Goal: Task Accomplishment & Management: Manage account settings

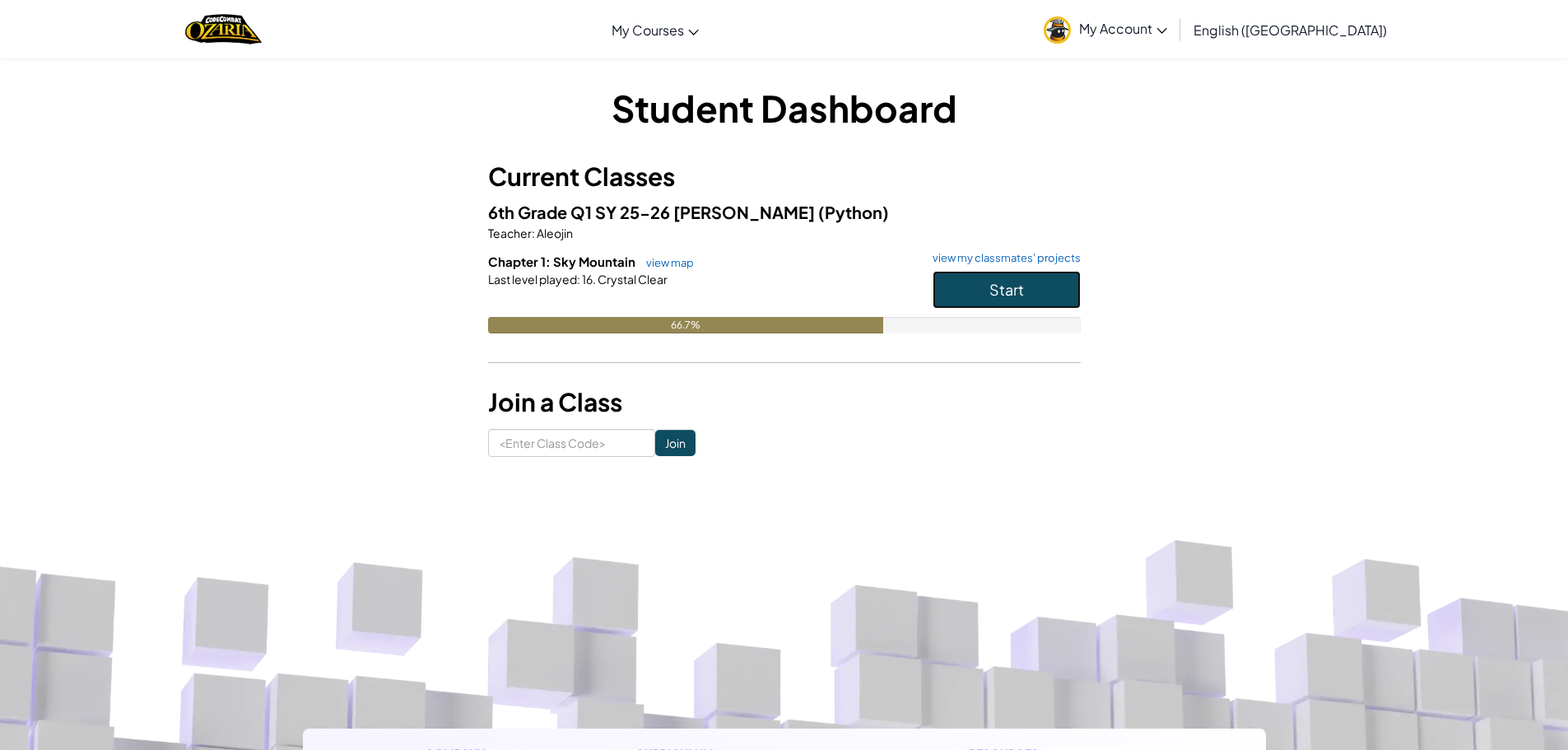
click at [980, 293] on button "Start" at bounding box center [1006, 289] width 148 height 38
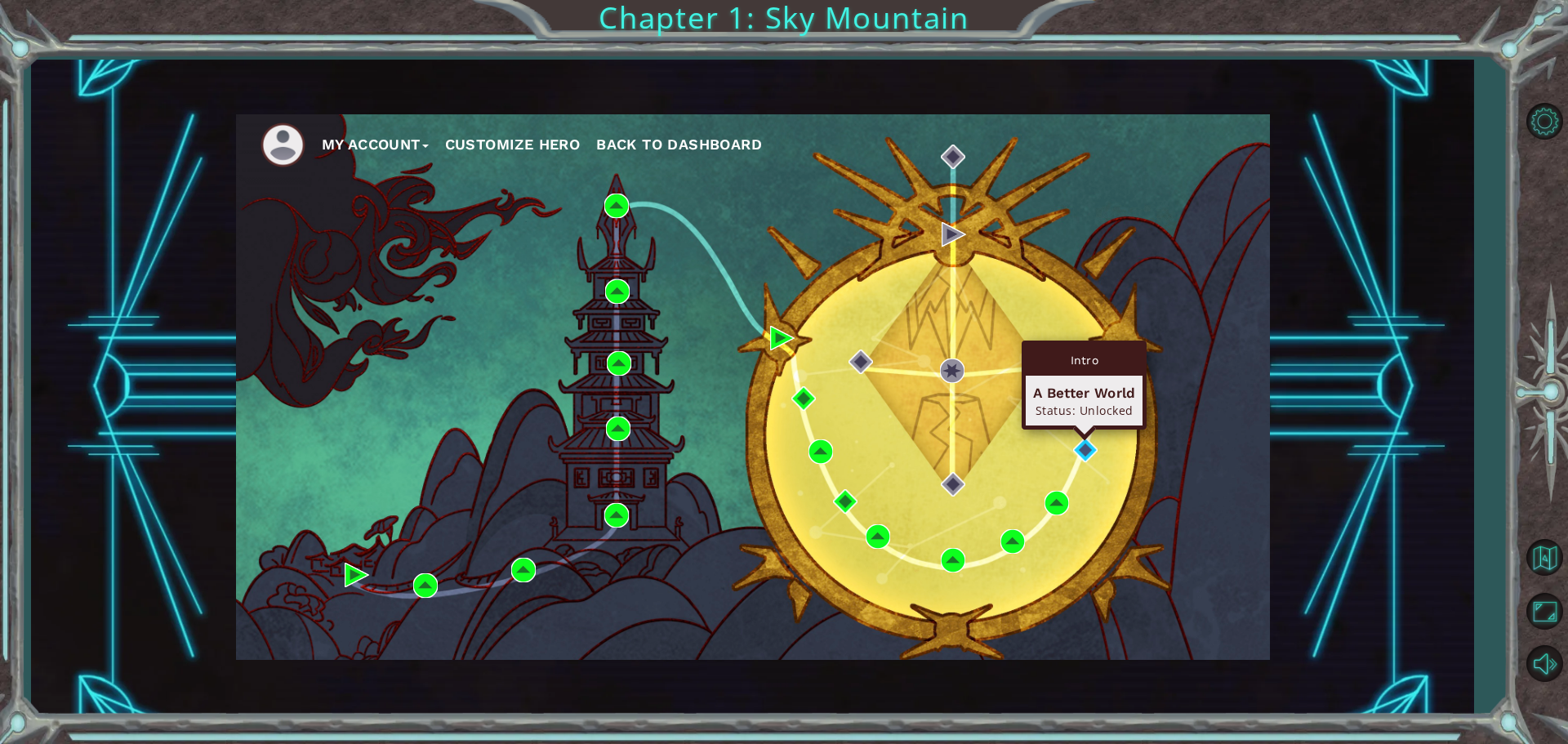
click at [1083, 429] on div "Intro A Better World Status: Unlocked" at bounding box center [1083, 385] width 125 height 89
click at [1080, 438] on img at bounding box center [1085, 450] width 24 height 24
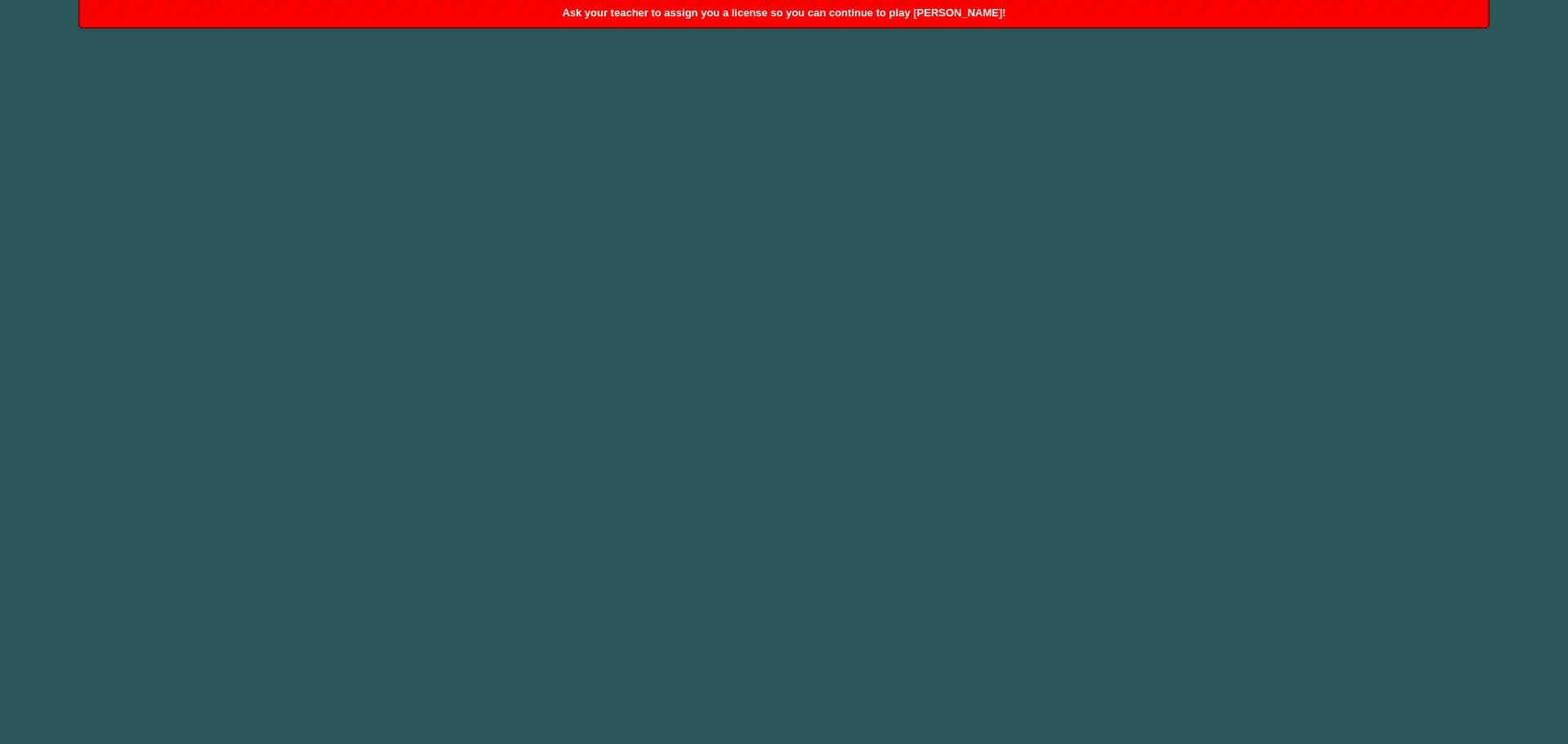
click at [881, 248] on body "Ask your teacher to assign you a license so you can continue to play [PERSON_NA…" at bounding box center [784, 372] width 1568 height 744
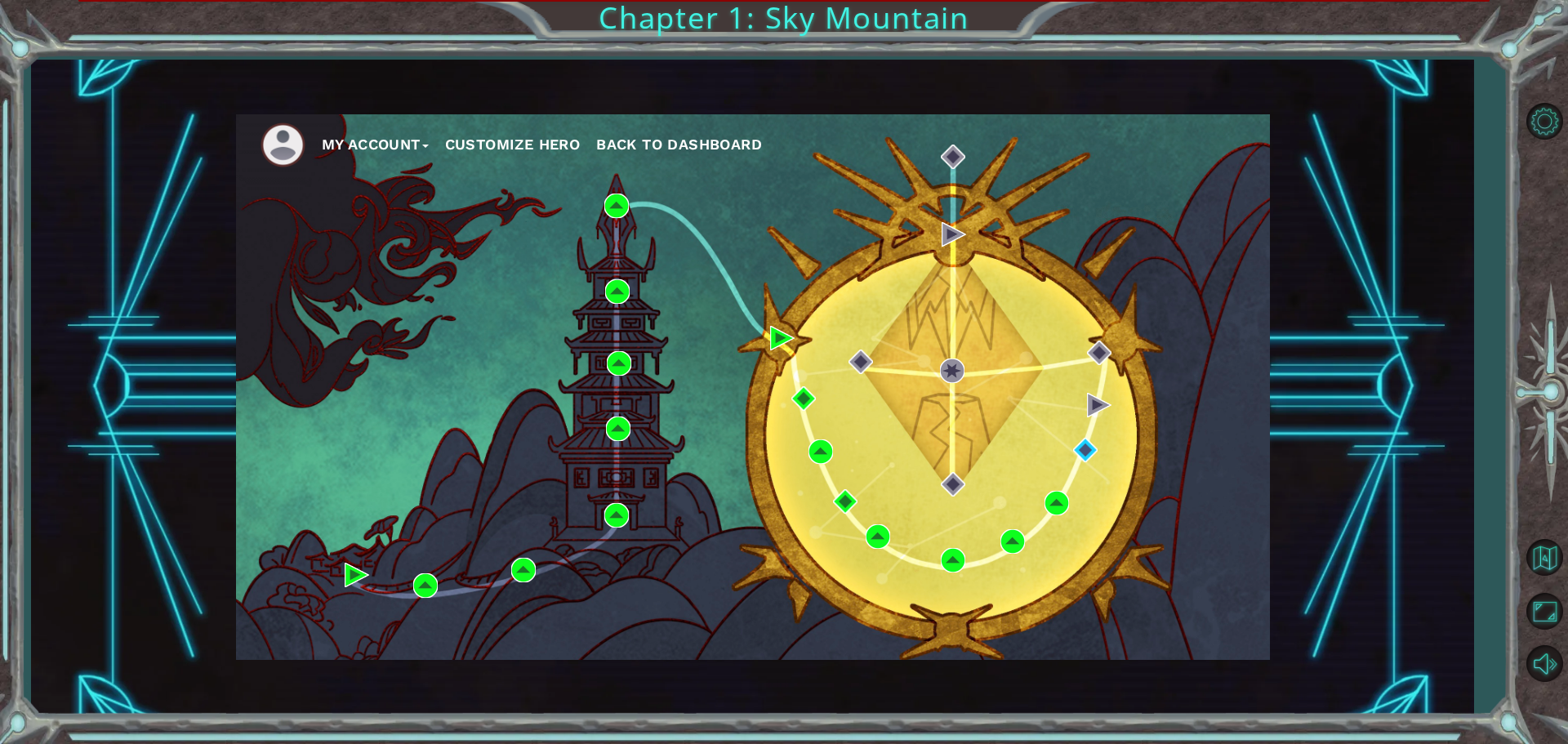
click at [552, 137] on button "Customize Hero" at bounding box center [512, 144] width 136 height 24
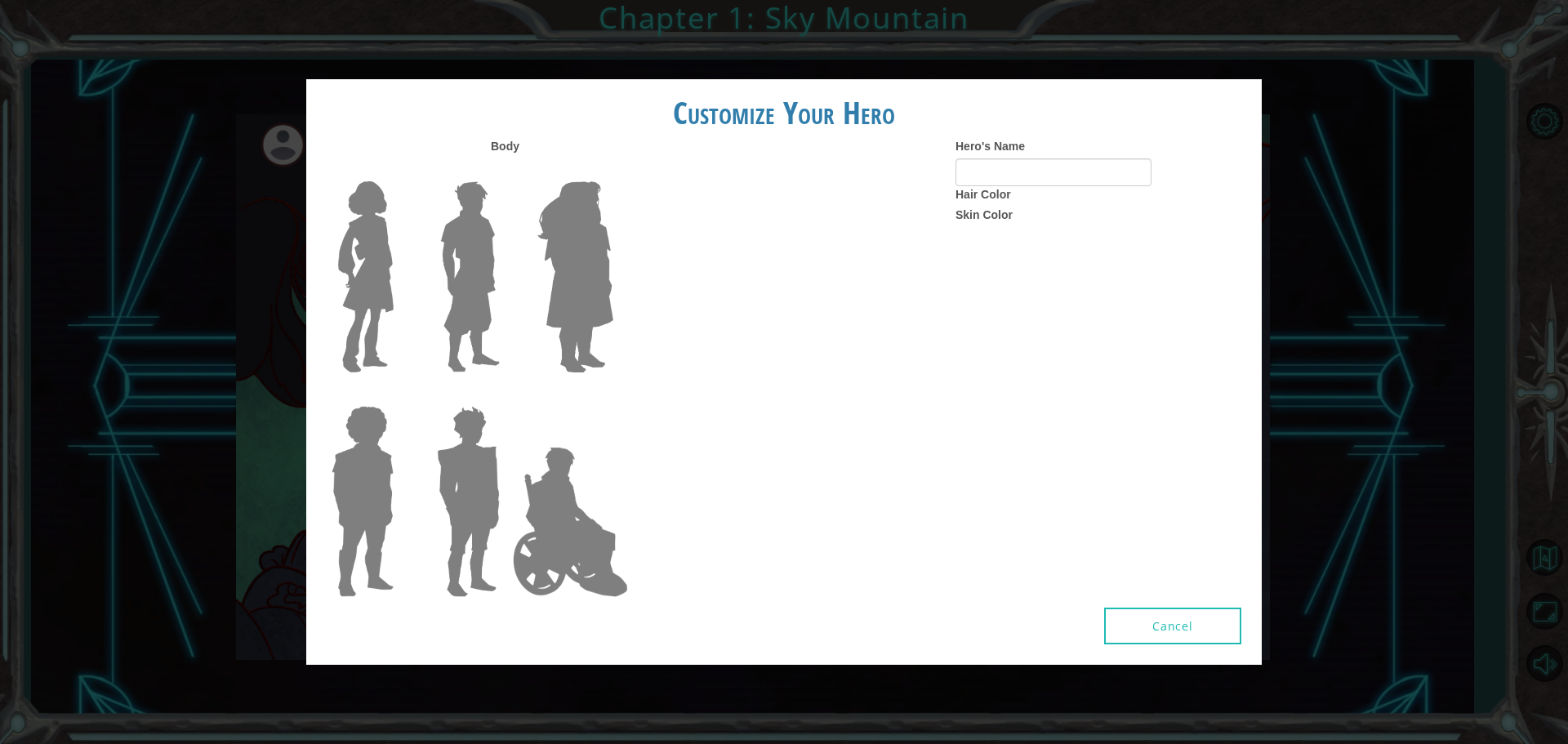
type input "[PERSON_NAME]"
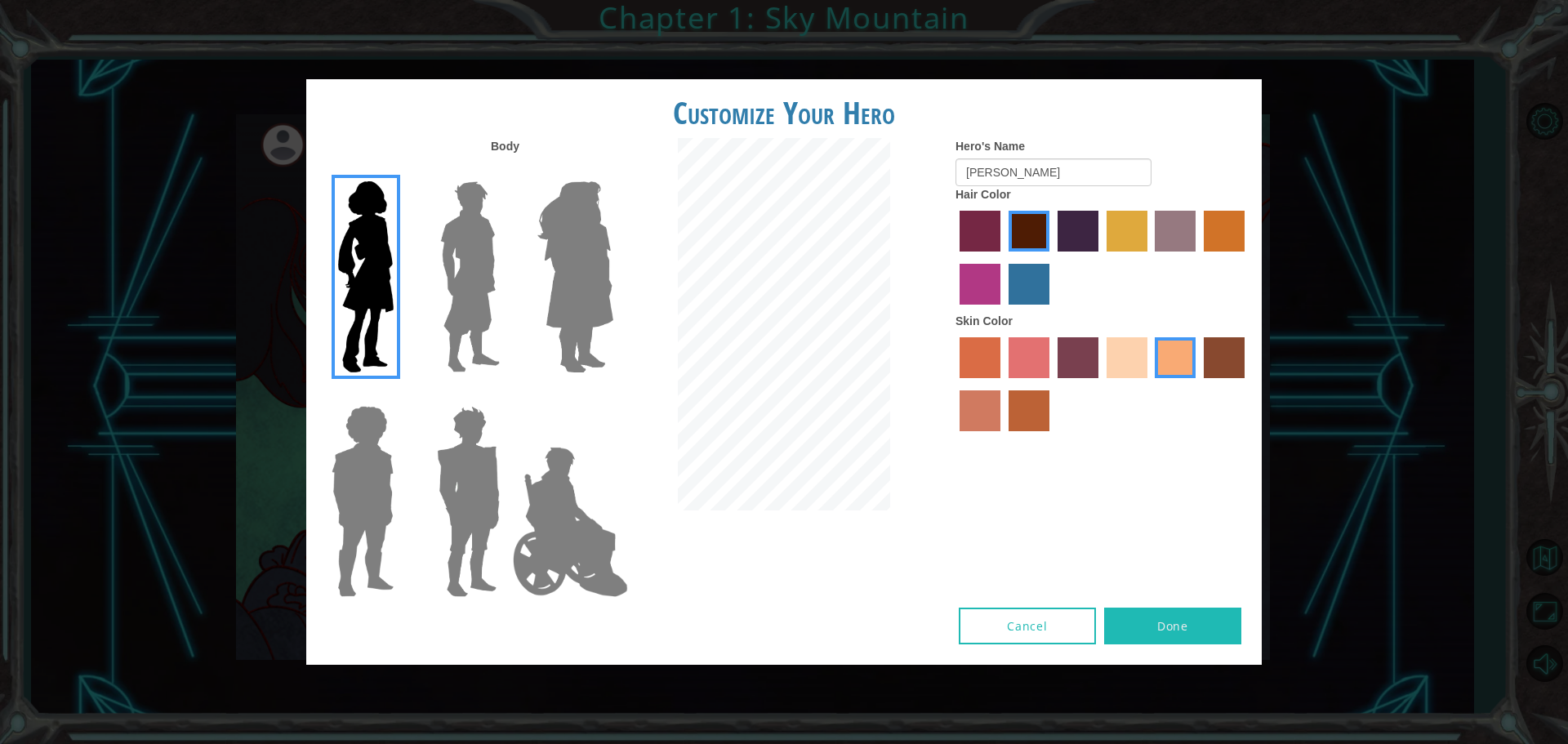
drag, startPoint x: 1006, startPoint y: 296, endPoint x: 1029, endPoint y: 283, distance: 26.4
click at [1026, 287] on div at bounding box center [1103, 259] width 294 height 106
click at [1084, 367] on label "tosca skin color" at bounding box center [1078, 358] width 41 height 41
click at [1052, 384] on input "tosca skin color" at bounding box center [1052, 384] width 0 height 0
click at [1072, 233] on label "hot purple hair color" at bounding box center [1078, 231] width 41 height 41
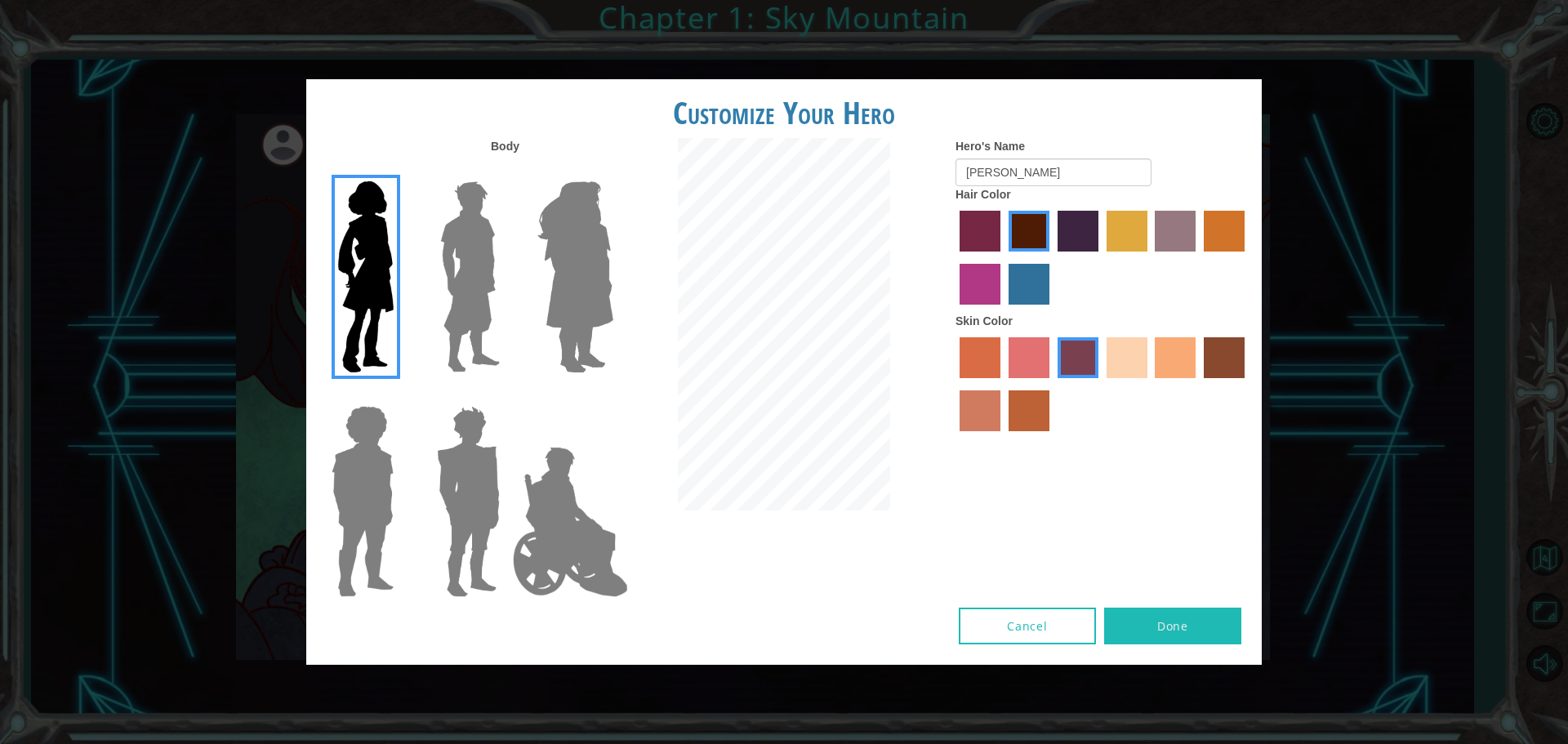
click at [1052, 257] on input "hot purple hair color" at bounding box center [1052, 257] width 0 height 0
click at [1132, 341] on label "sandy beach skin color" at bounding box center [1127, 358] width 41 height 41
click at [1101, 384] on input "sandy beach skin color" at bounding box center [1101, 384] width 0 height 0
drag, startPoint x: 1013, startPoint y: 227, endPoint x: 1056, endPoint y: 224, distance: 43.1
click at [1034, 226] on label "maroon hair color" at bounding box center [1029, 231] width 41 height 41
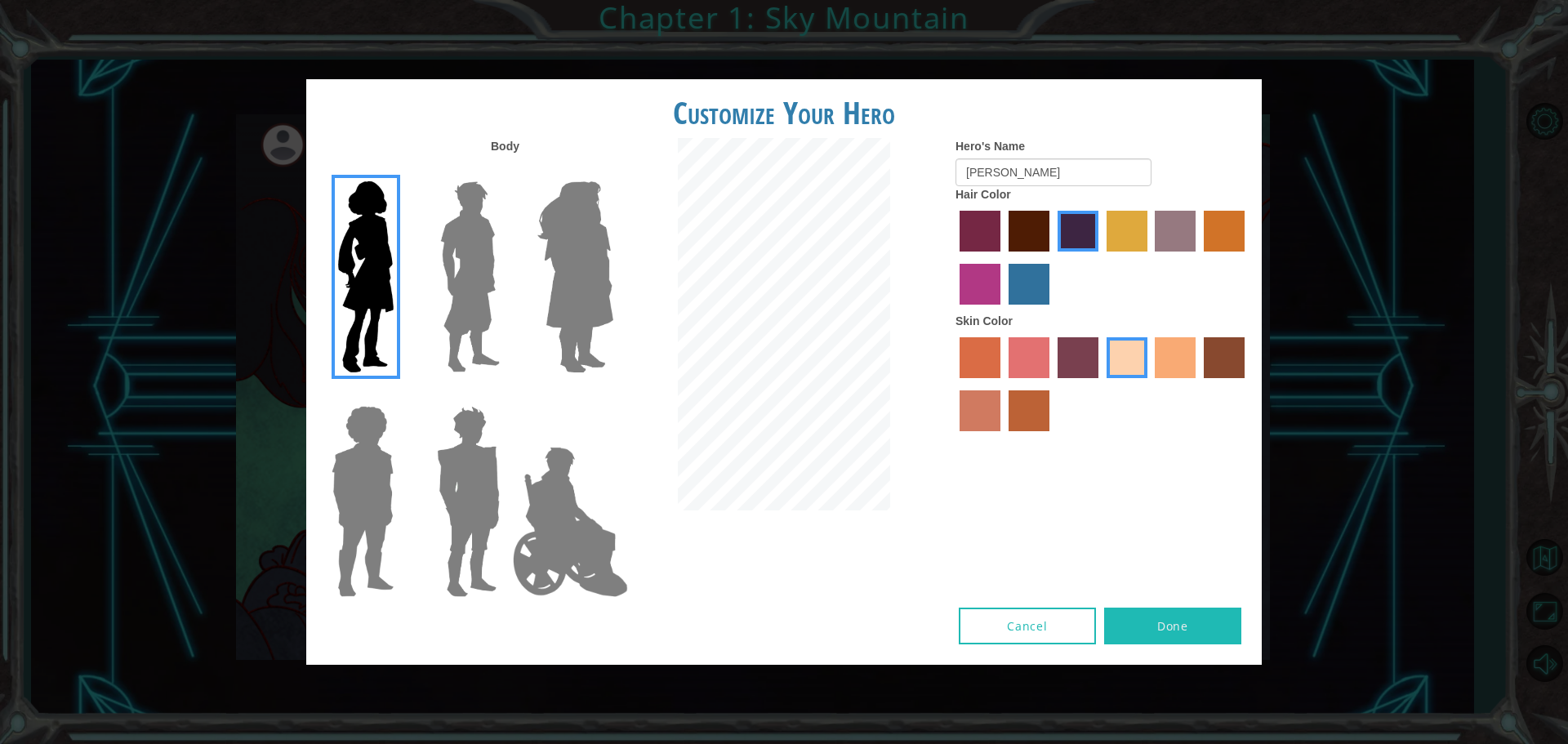
click at [1003, 257] on input "maroon hair color" at bounding box center [1003, 257] width 0 height 0
click at [1068, 247] on label "hot purple hair color" at bounding box center [1078, 231] width 41 height 41
click at [1052, 257] on input "hot purple hair color" at bounding box center [1052, 257] width 0 height 0
click at [1189, 610] on button "Done" at bounding box center [1173, 626] width 137 height 37
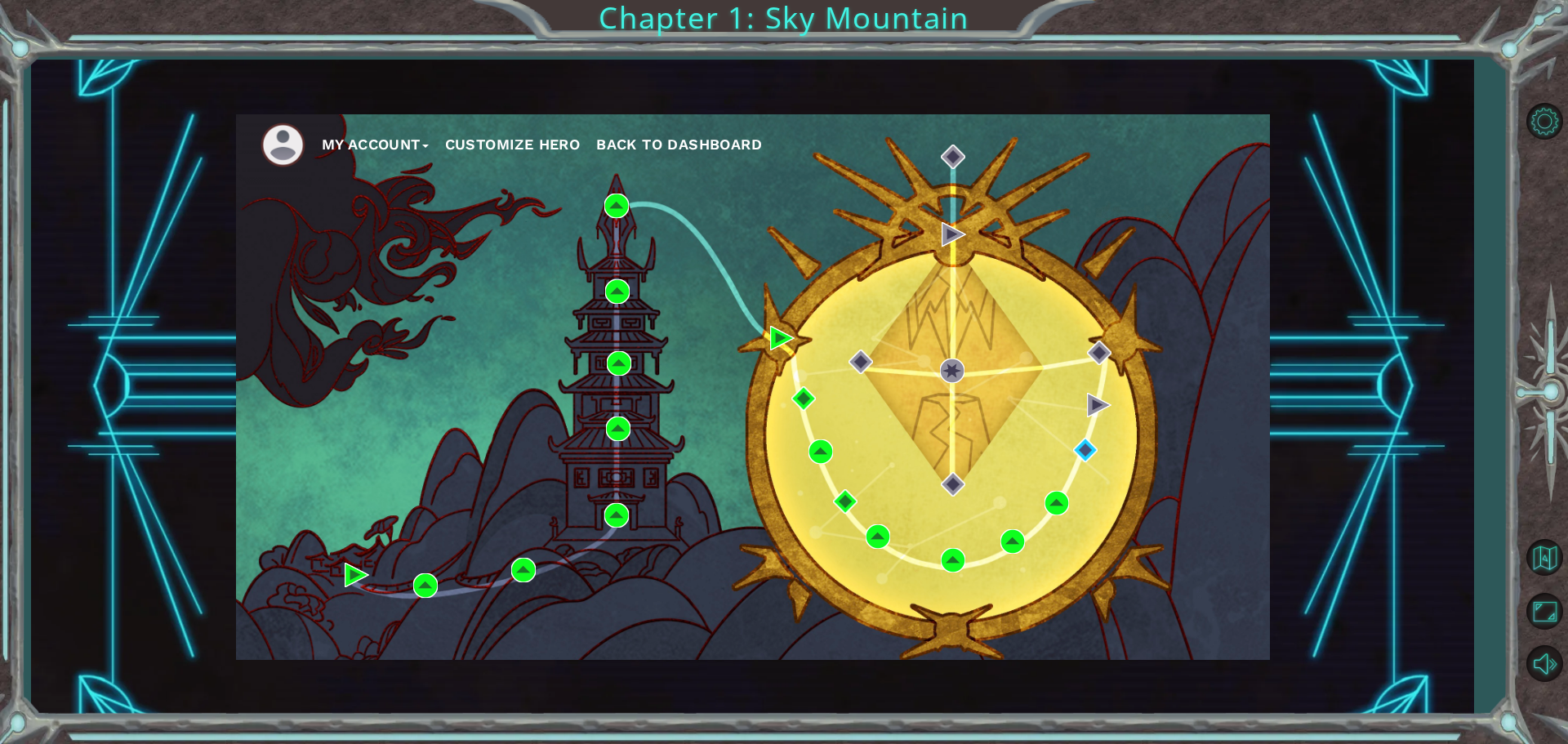
drag, startPoint x: 722, startPoint y: 126, endPoint x: 722, endPoint y: 139, distance: 13.0
click at [722, 137] on ul "My Account Customize Hero Back to Dashboard" at bounding box center [765, 144] width 1009 height 45
click at [723, 142] on span "Back to Dashboard" at bounding box center [678, 144] width 166 height 18
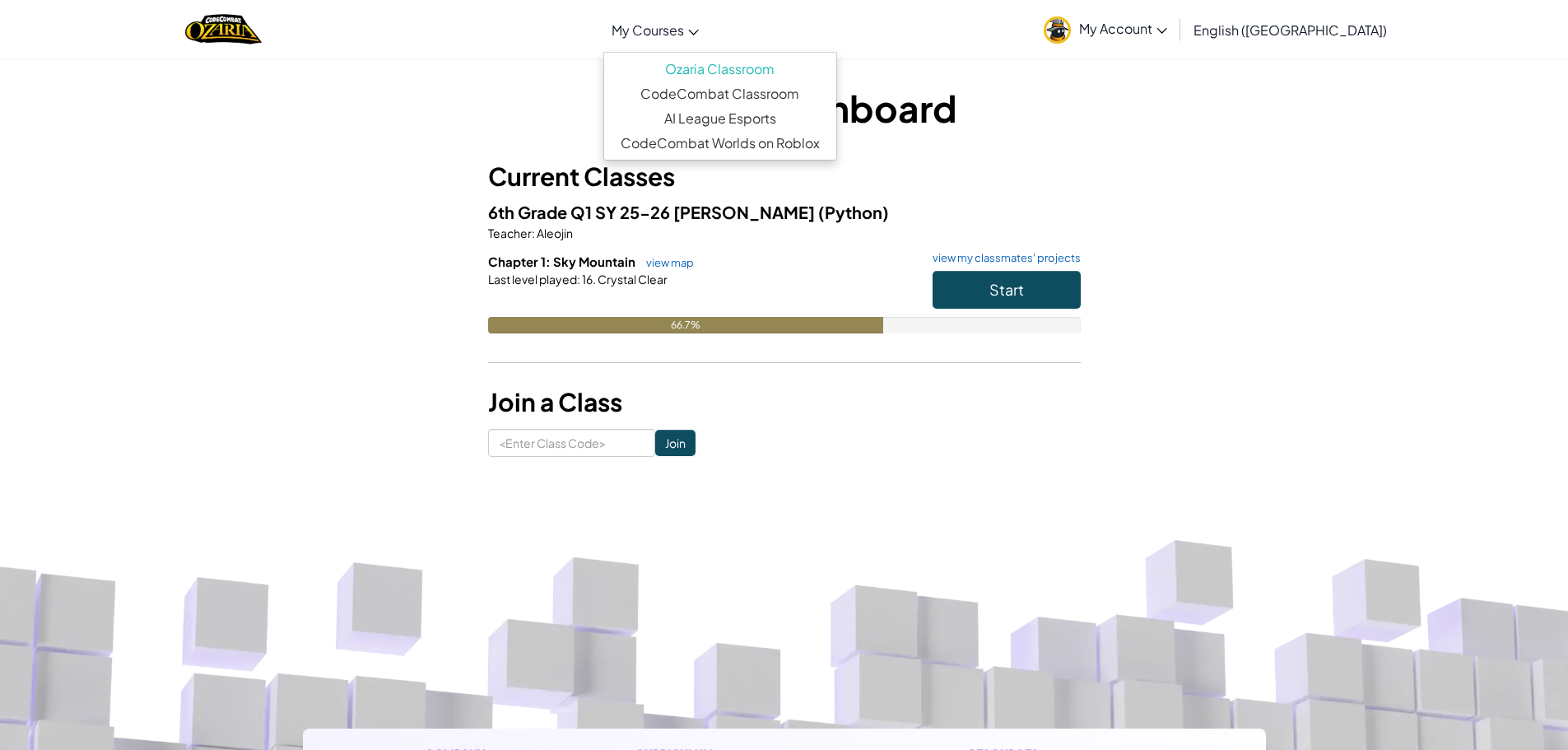
click at [699, 31] on icon at bounding box center [693, 33] width 10 height 6
click at [836, 101] on link "CodeCombat Classroom" at bounding box center [720, 93] width 232 height 24
